Goal: Task Accomplishment & Management: Use online tool/utility

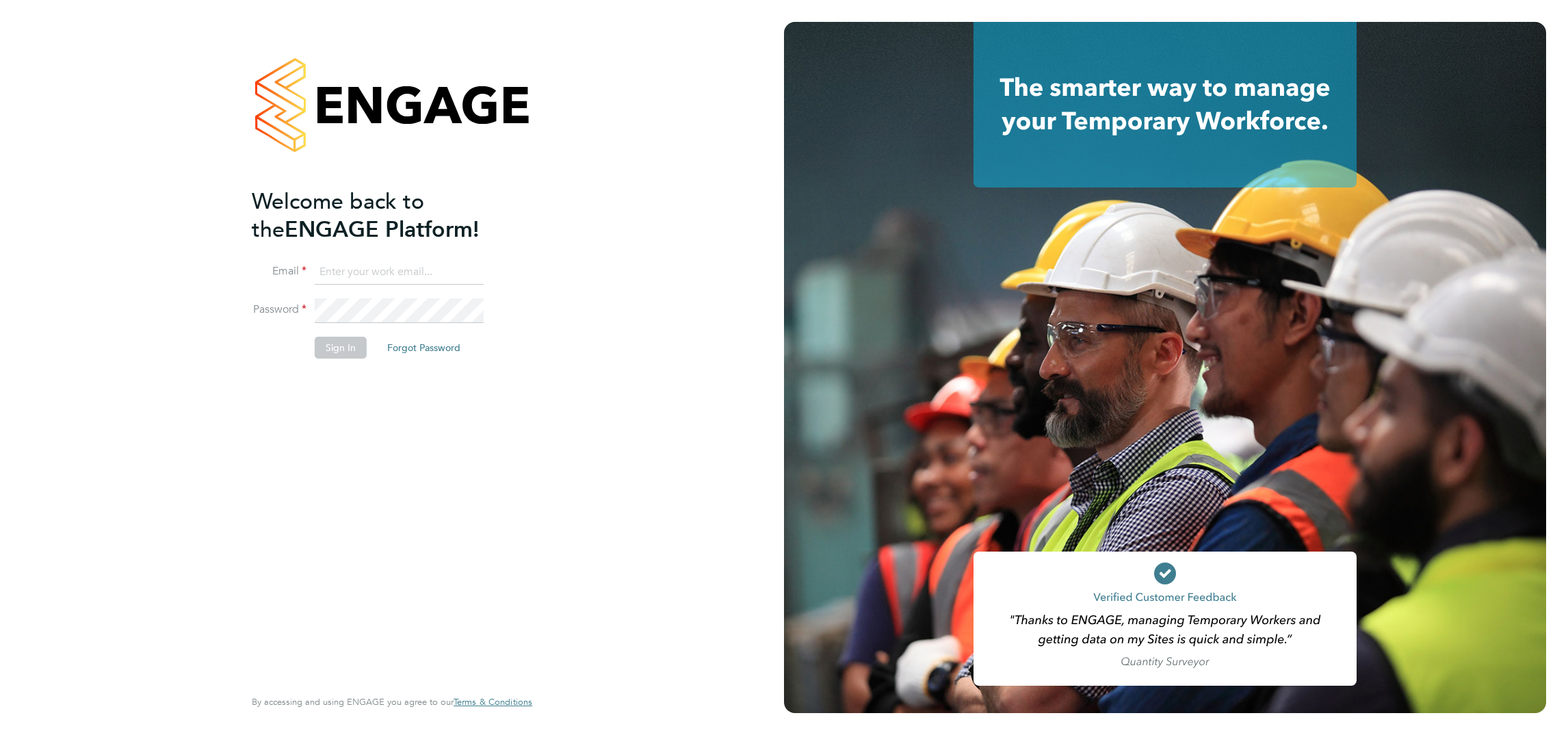
type input "jordan.russell@rtcgroupplc.co.uk"
click at [342, 355] on button "Sign In" at bounding box center [340, 347] width 52 height 22
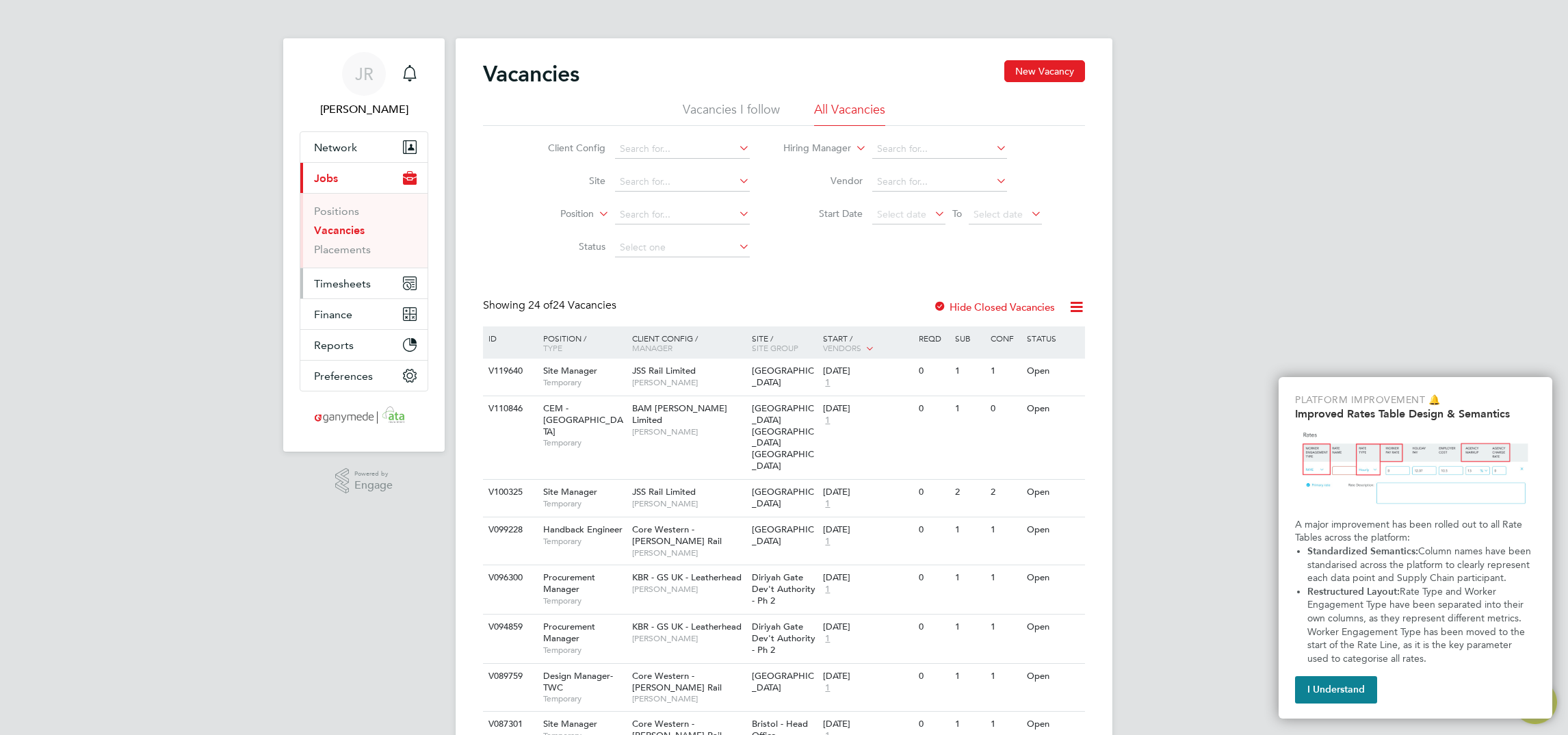
click at [362, 281] on span "Timesheets" at bounding box center [342, 283] width 57 height 13
click at [355, 246] on link "Timesheets" at bounding box center [342, 241] width 57 height 13
click at [339, 285] on span "Timesheets" at bounding box center [342, 283] width 57 height 13
click at [367, 290] on button "Timesheets" at bounding box center [364, 283] width 127 height 30
click at [389, 284] on button "Timesheets" at bounding box center [364, 283] width 127 height 30
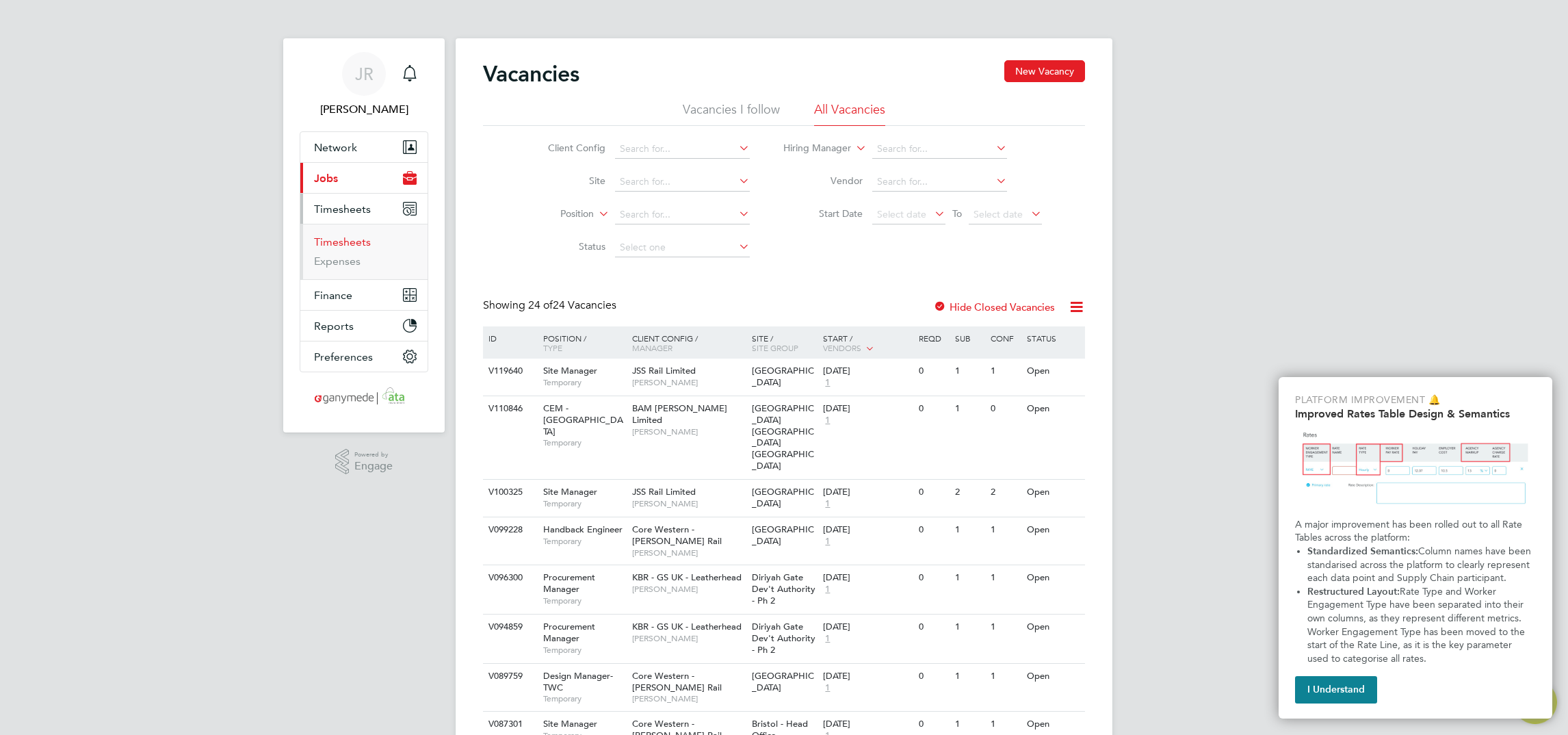
click at [354, 240] on link "Timesheets" at bounding box center [342, 241] width 57 height 13
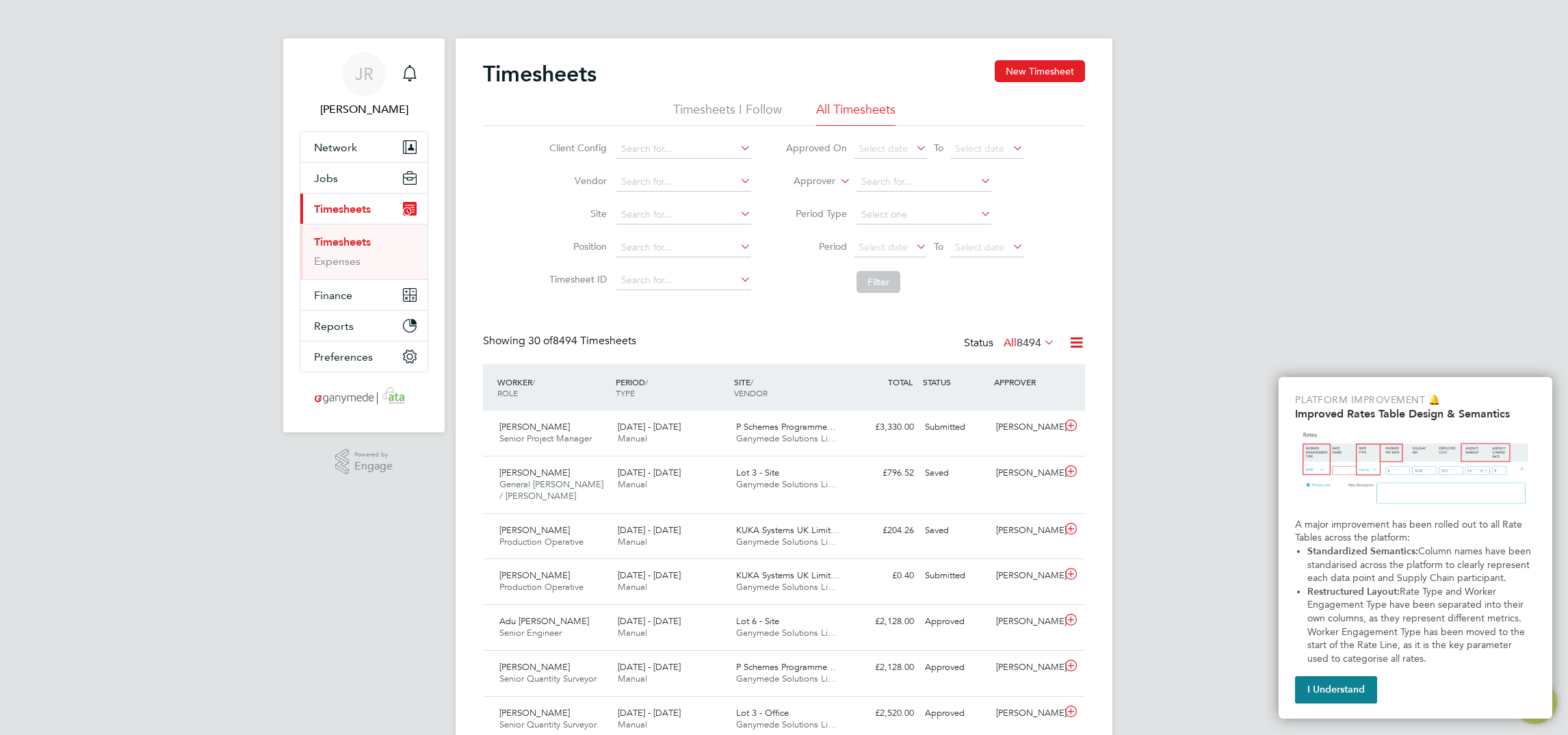
click at [1071, 347] on icon at bounding box center [1076, 342] width 17 height 17
click at [957, 373] on li "Export Timesheets" at bounding box center [991, 375] width 181 height 19
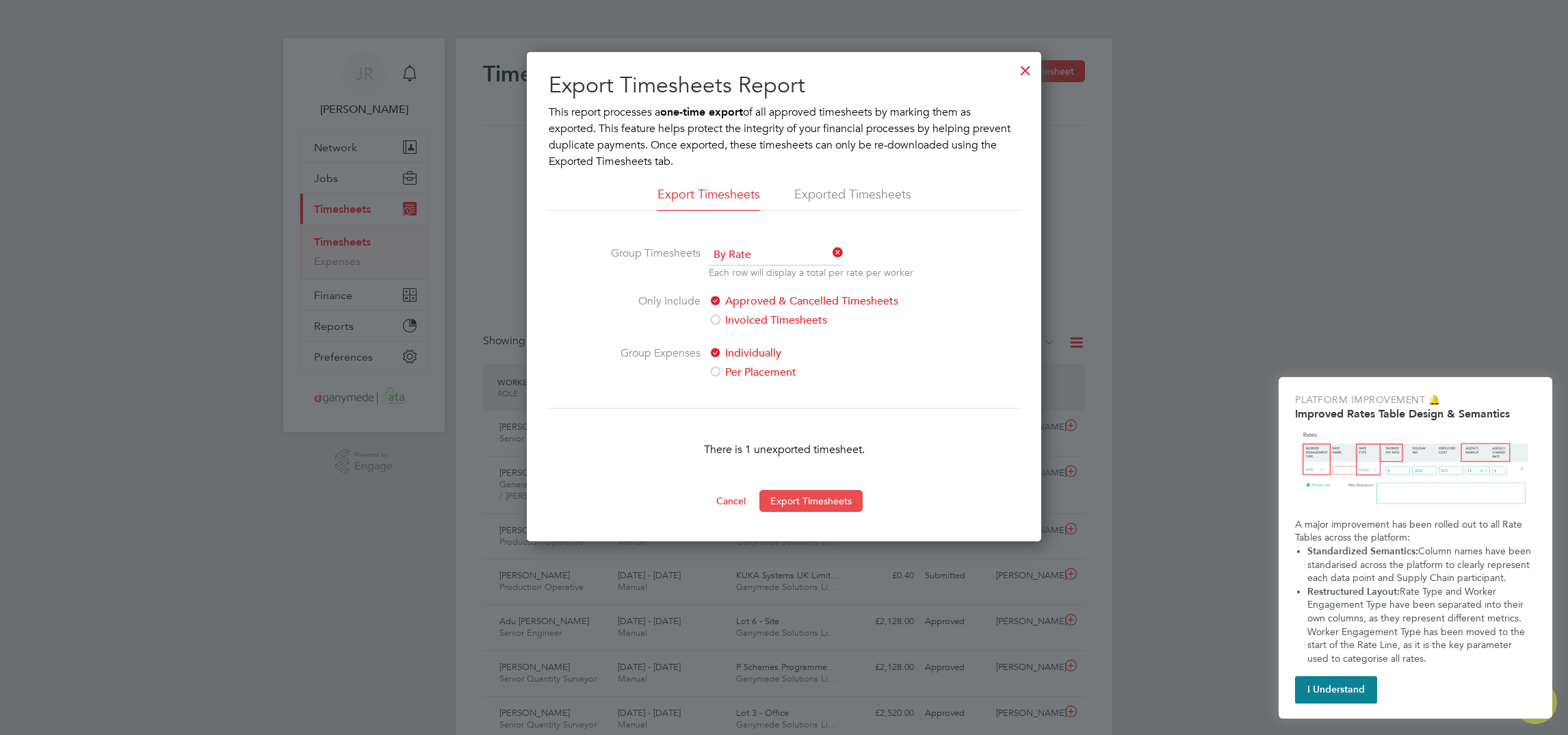
click at [809, 499] on button "Export Timesheets" at bounding box center [811, 500] width 103 height 22
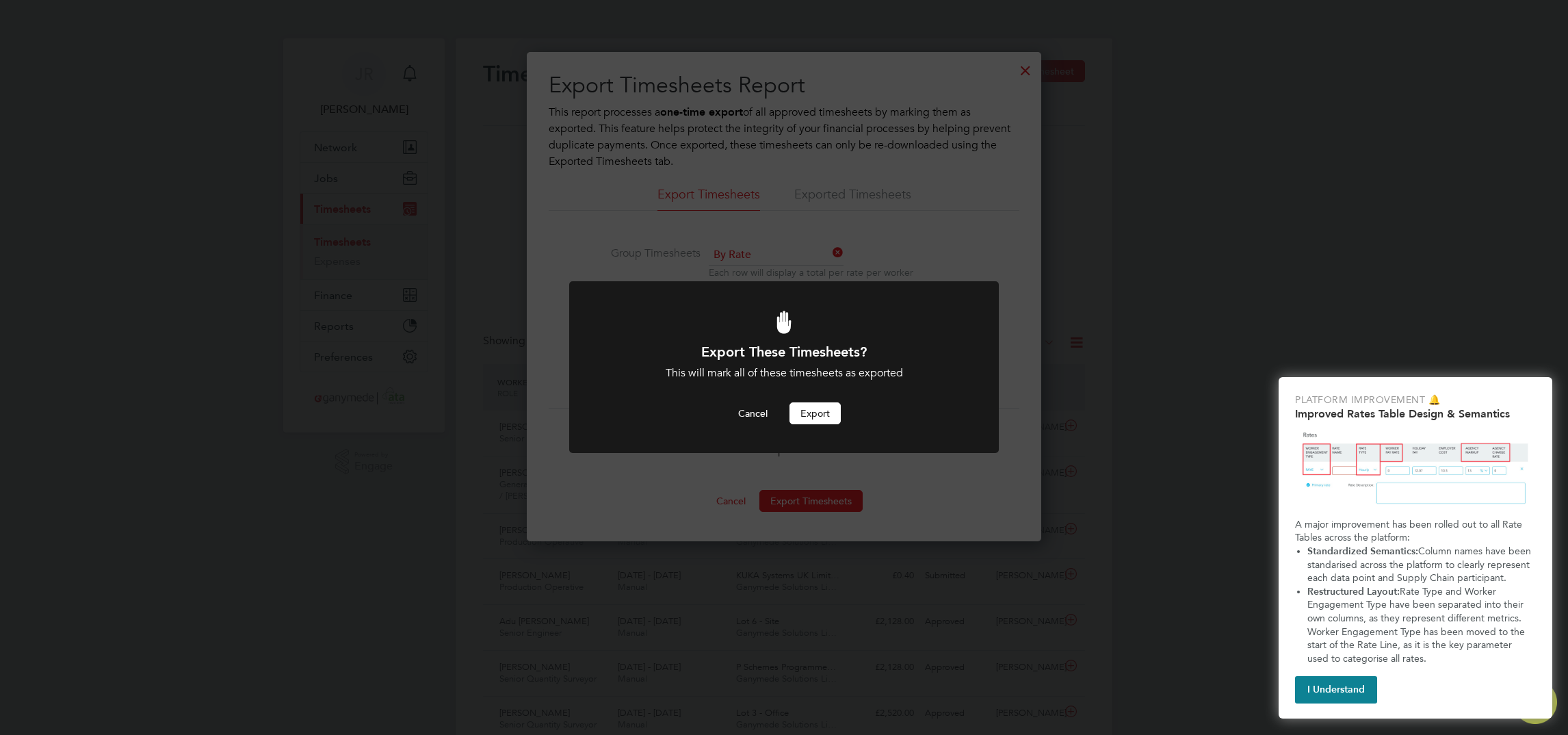
click at [816, 418] on button "Export" at bounding box center [815, 413] width 51 height 22
